Goal: Navigation & Orientation: Find specific page/section

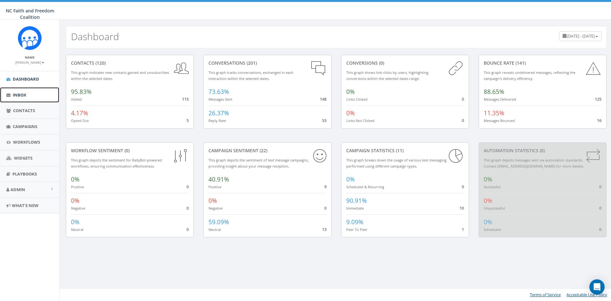
click at [28, 90] on link "Inbox" at bounding box center [29, 95] width 59 height 16
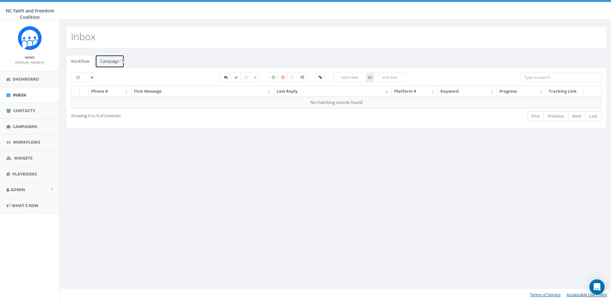
click at [107, 63] on link "Campaign" at bounding box center [109, 61] width 29 height 13
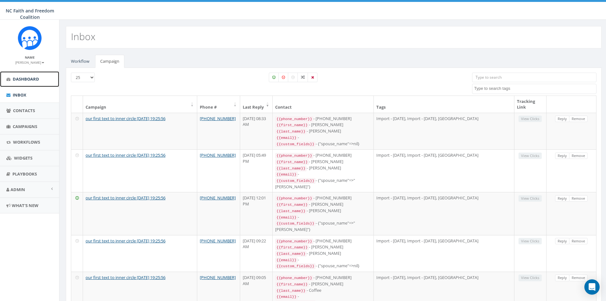
click at [16, 77] on span "Dashboard" at bounding box center [26, 79] width 26 height 6
